Goal: Check status: Check status

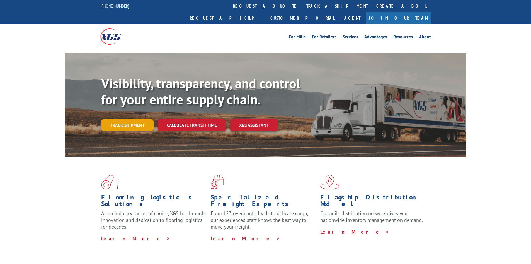
drag, startPoint x: 138, startPoint y: 122, endPoint x: 139, endPoint y: 117, distance: 5.6
click at [138, 122] on div "Visibility, transparency, and control for your entire supply chain. Track shipm…" at bounding box center [283, 114] width 365 height 78
drag, startPoint x: 140, startPoint y: 109, endPoint x: 142, endPoint y: 112, distance: 3.0
click at [140, 119] on link "Track shipment" at bounding box center [127, 125] width 52 height 12
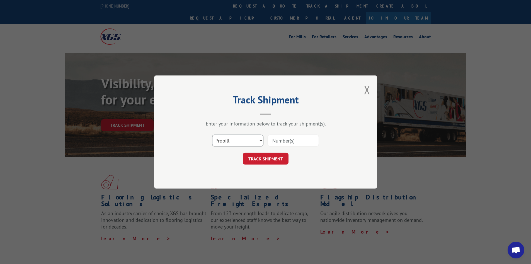
click at [226, 138] on select "Select category... Probill BOL PO" at bounding box center [237, 140] width 51 height 12
select select "po"
click at [212, 134] on select "Select category... Probill BOL PO" at bounding box center [237, 140] width 51 height 12
click at [276, 137] on input at bounding box center [293, 140] width 51 height 12
paste input "07523657"
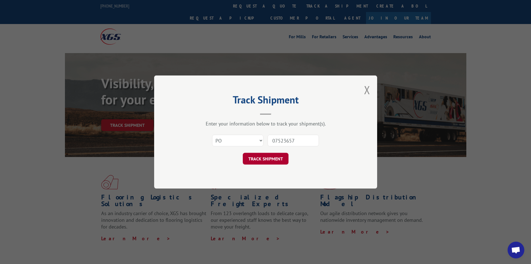
type input "07523657"
click at [279, 153] on button "TRACK SHIPMENT" at bounding box center [266, 159] width 46 height 12
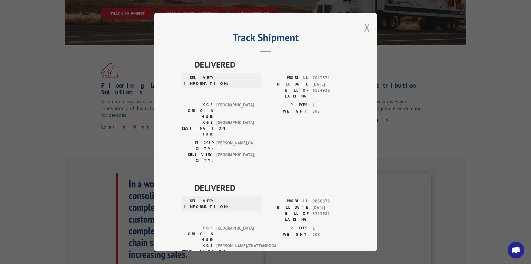
click at [367, 30] on button "Close modal" at bounding box center [367, 27] width 6 height 15
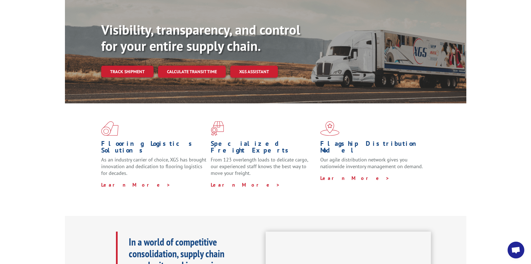
scroll to position [23, 0]
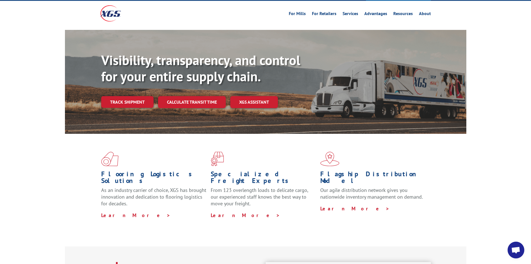
click at [127, 96] on link "Track shipment" at bounding box center [127, 102] width 52 height 12
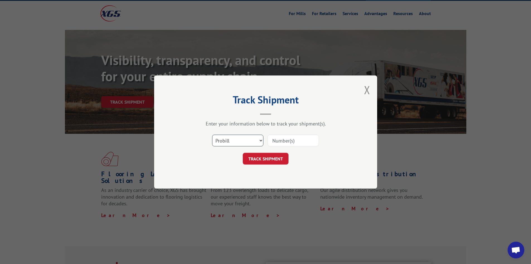
click at [236, 142] on select "Select category... Probill BOL PO" at bounding box center [237, 140] width 51 height 12
select select "po"
click at [212, 134] on select "Select category... Probill BOL PO" at bounding box center [237, 140] width 51 height 12
click at [283, 141] on input at bounding box center [293, 140] width 51 height 12
paste input "03456096"
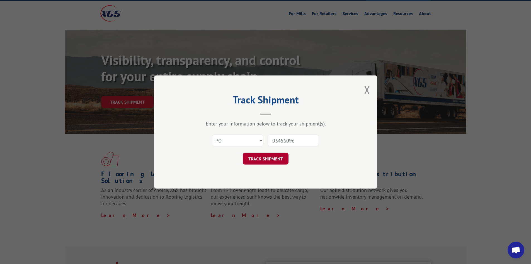
type input "03456096"
click at [276, 158] on button "TRACK SHIPMENT" at bounding box center [266, 159] width 46 height 12
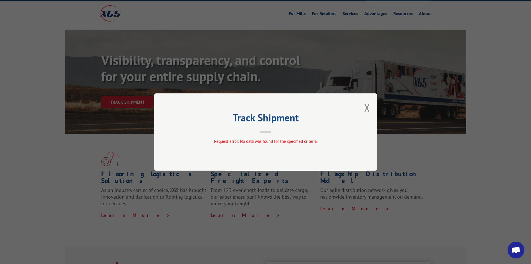
click at [373, 106] on div "Track Shipment Request error: No data was found for the specified criteria." at bounding box center [265, 131] width 223 height 77
drag, startPoint x: 373, startPoint y: 107, endPoint x: 368, endPoint y: 104, distance: 6.1
click at [369, 104] on div "Track Shipment Request error: No data was found for the specified criteria." at bounding box center [265, 131] width 223 height 77
click at [366, 103] on button "Close modal" at bounding box center [367, 107] width 6 height 15
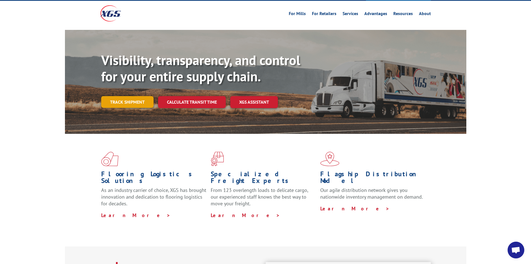
click at [116, 96] on link "Track shipment" at bounding box center [127, 102] width 52 height 12
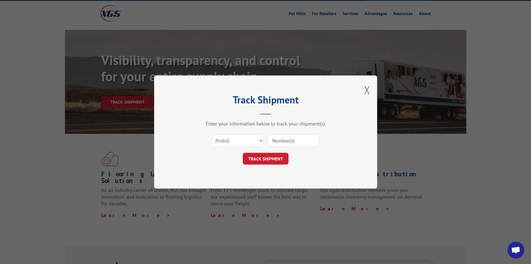
click at [236, 134] on div "Select category... Probill BOL PO" at bounding box center [238, 140] width 51 height 13
drag, startPoint x: 233, startPoint y: 137, endPoint x: 233, endPoint y: 145, distance: 8.6
click at [233, 137] on select "Select category... Probill BOL PO" at bounding box center [237, 140] width 51 height 12
select select "po"
click at [212, 134] on select "Select category... Probill BOL PO" at bounding box center [237, 140] width 51 height 12
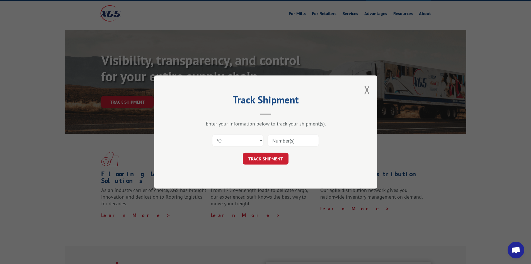
drag, startPoint x: 293, startPoint y: 141, endPoint x: 350, endPoint y: 209, distance: 89.1
click at [293, 141] on input at bounding box center [293, 140] width 51 height 12
click at [282, 136] on input at bounding box center [293, 140] width 51 height 12
paste input "07523657"
type input "07523657"
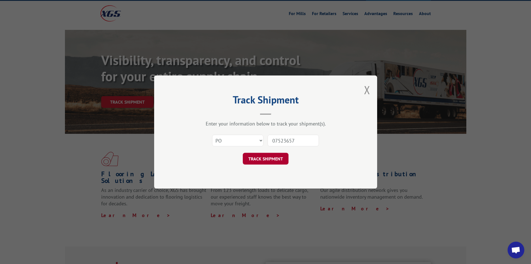
click at [284, 155] on button "TRACK SHIPMENT" at bounding box center [266, 159] width 46 height 12
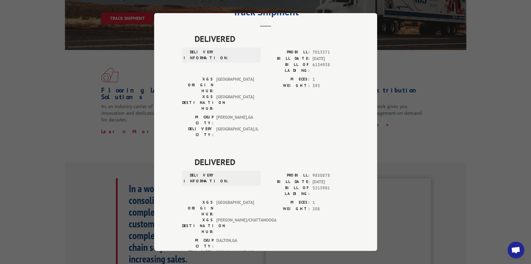
scroll to position [0, 0]
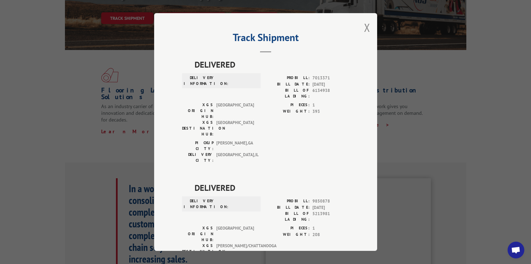
click at [364, 32] on button "Close modal" at bounding box center [367, 27] width 6 height 15
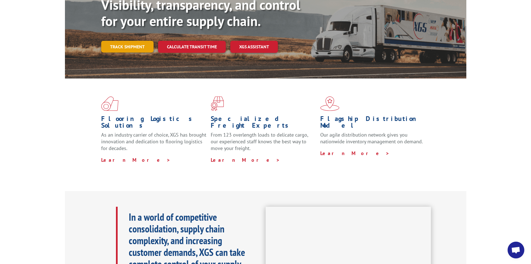
scroll to position [51, 0]
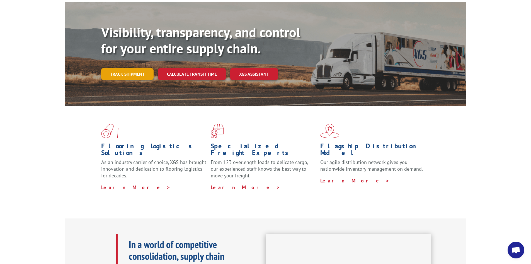
click at [135, 68] on link "Track shipment" at bounding box center [127, 74] width 52 height 12
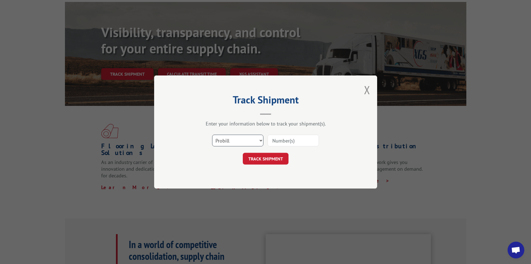
click at [234, 142] on select "Select category... Probill BOL PO" at bounding box center [237, 140] width 51 height 12
select select "po"
click at [212, 134] on select "Select category... Probill BOL PO" at bounding box center [237, 140] width 51 height 12
click at [275, 140] on input at bounding box center [293, 140] width 51 height 12
paste input "64541333"
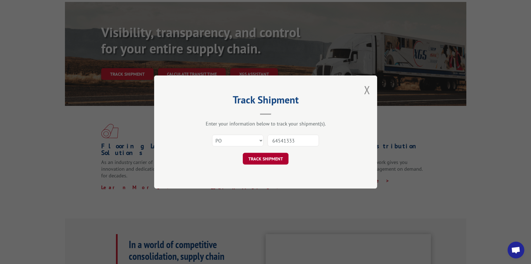
type input "64541333"
click at [279, 154] on button "TRACK SHIPMENT" at bounding box center [266, 159] width 46 height 12
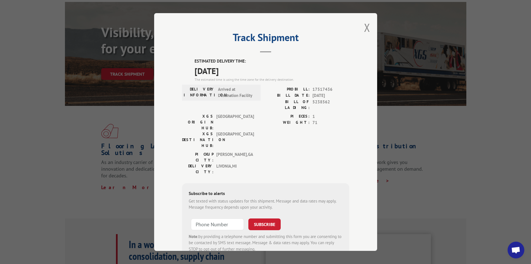
drag, startPoint x: 358, startPoint y: 29, endPoint x: 358, endPoint y: 32, distance: 2.8
click at [359, 29] on div "Track Shipment ESTIMATED DELIVERY TIME: [DATE] The estimated time is using the …" at bounding box center [265, 131] width 223 height 237
drag, startPoint x: 365, startPoint y: 27, endPoint x: 362, endPoint y: 28, distance: 3.3
click at [365, 27] on button "Close modal" at bounding box center [367, 27] width 6 height 15
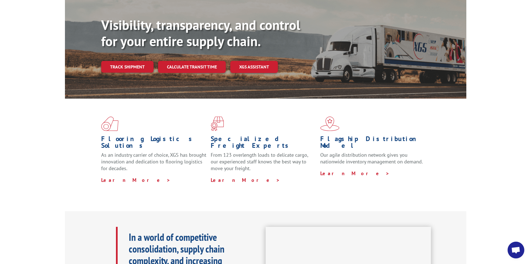
scroll to position [0, 0]
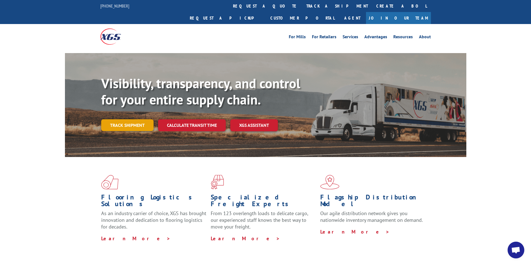
click at [124, 119] on link "Track shipment" at bounding box center [127, 125] width 52 height 12
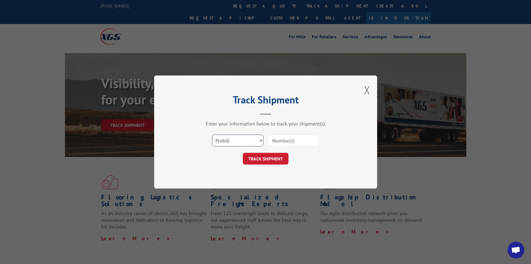
click at [233, 143] on select "Select category... Probill BOL PO" at bounding box center [237, 140] width 51 height 12
click at [226, 182] on div "Track Shipment Enter your information below to track your shipment(s). Select c…" at bounding box center [265, 131] width 223 height 113
click at [284, 139] on input at bounding box center [293, 140] width 51 height 12
paste input "07523657"
type input "07523657"
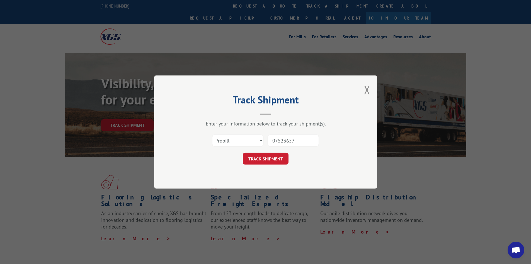
click at [265, 151] on form "Select category... Probill BOL PO 07523657 TRACK SHIPMENT" at bounding box center [265, 147] width 167 height 33
click at [265, 158] on button "TRACK SHIPMENT" at bounding box center [266, 159] width 46 height 12
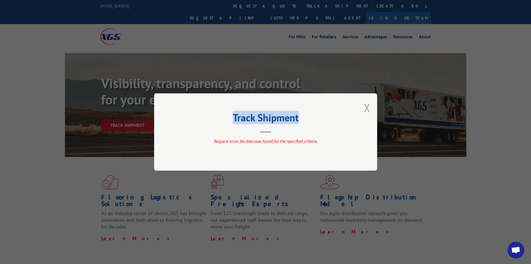
click at [365, 104] on div "Track Shipment Request error: No data was found for the specified criteria." at bounding box center [265, 131] width 223 height 77
click at [365, 109] on button "Close modal" at bounding box center [367, 107] width 6 height 15
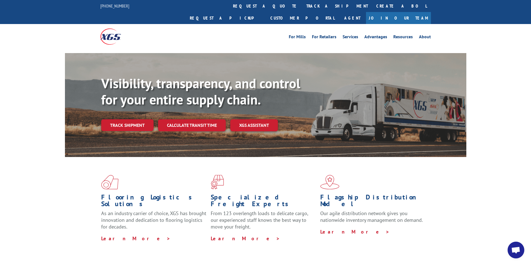
click at [127, 119] on link "Track shipment" at bounding box center [127, 125] width 52 height 12
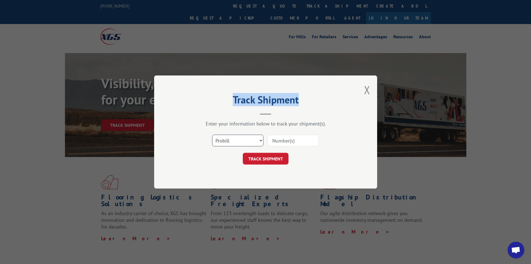
drag, startPoint x: 228, startPoint y: 138, endPoint x: 74, endPoint y: 142, distance: 154.0
click at [228, 138] on select "Select category... Probill BOL PO" at bounding box center [237, 140] width 51 height 12
click at [232, 146] on div "Select category... Probill BOL PO" at bounding box center [265, 140] width 167 height 18
click at [231, 142] on select "Select category... Probill BOL PO" at bounding box center [237, 140] width 51 height 12
select select "po"
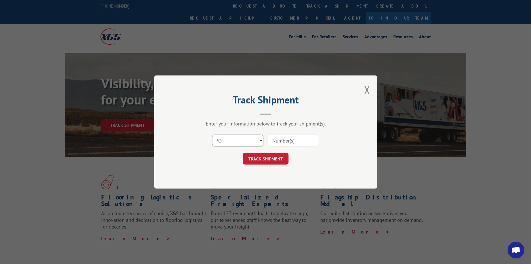
click at [212, 134] on select "Select category... Probill BOL PO" at bounding box center [237, 140] width 51 height 12
click at [281, 139] on input at bounding box center [293, 140] width 51 height 12
paste input "07523657"
type input "07523657"
click at [266, 163] on button "TRACK SHIPMENT" at bounding box center [266, 159] width 46 height 12
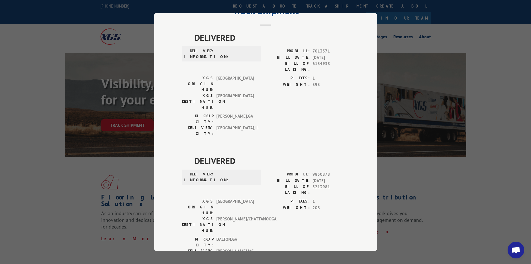
scroll to position [109, 0]
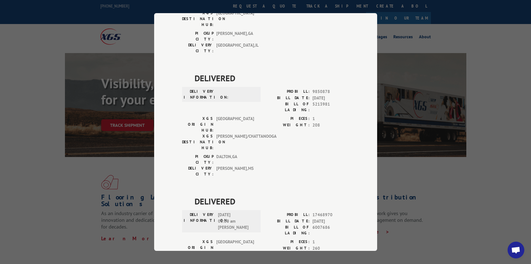
click at [313, 211] on span "17468970" at bounding box center [331, 214] width 37 height 6
copy span "17468970"
drag, startPoint x: 515, startPoint y: 250, endPoint x: 493, endPoint y: 245, distance: 21.8
click at [515, 250] on span "Open chat" at bounding box center [516, 250] width 9 height 8
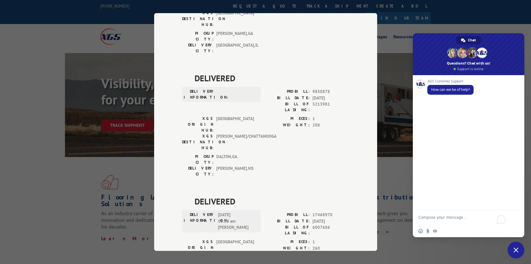
click at [446, 218] on textarea "To enrich screen reader interactions, please activate Accessibility in Grammarl…" at bounding box center [463, 219] width 88 height 10
type textarea "17468970- can i get the bol number and the paper work"
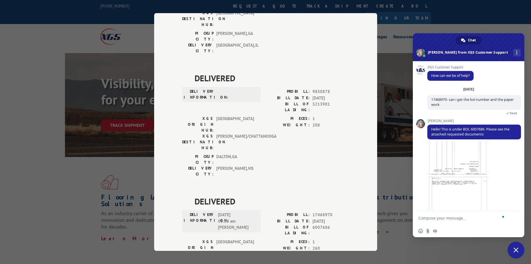
scroll to position [5, 0]
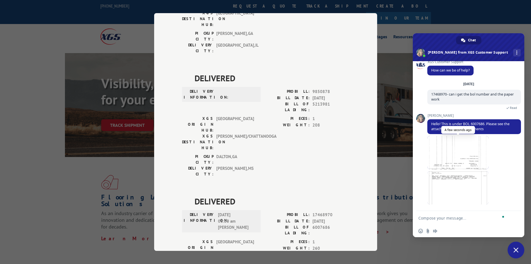
click at [463, 148] on span at bounding box center [458, 152] width 61 height 33
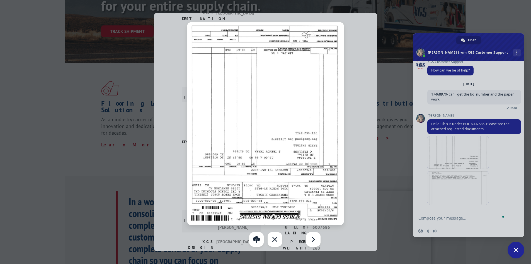
scroll to position [84, 0]
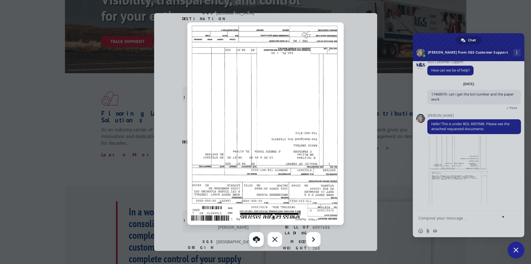
click at [259, 239] on link "Download" at bounding box center [256, 239] width 15 height 15
click at [316, 241] on div "Next" at bounding box center [313, 239] width 15 height 15
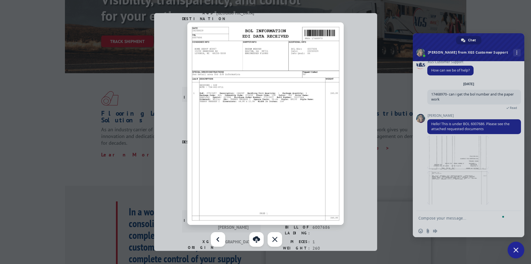
scroll to position [56, 0]
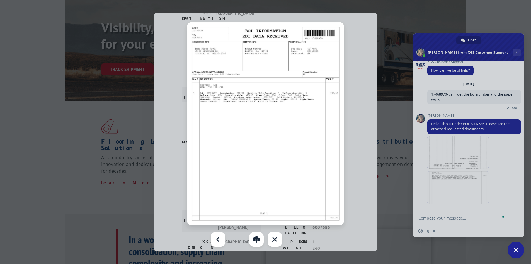
click at [257, 111] on img at bounding box center [265, 123] width 156 height 202
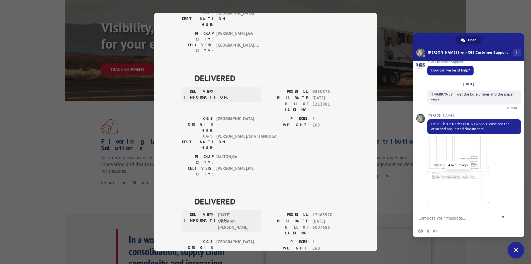
click at [470, 187] on span at bounding box center [458, 187] width 61 height 33
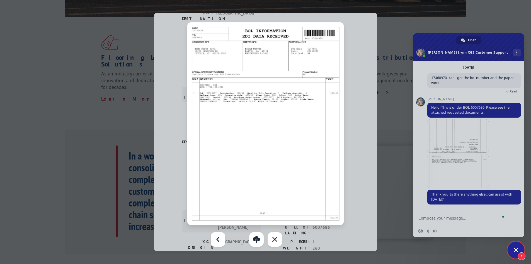
scroll to position [33, 0]
